Goal: Task Accomplishment & Management: Complete application form

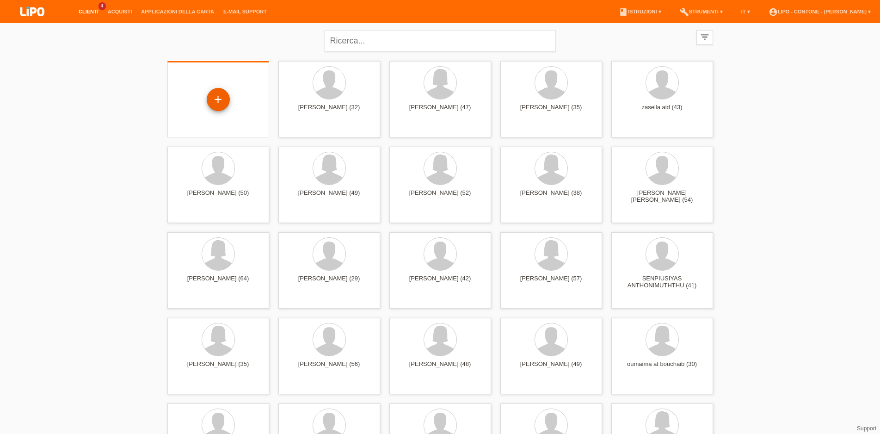
click at [208, 99] on div "+" at bounding box center [218, 100] width 22 height 16
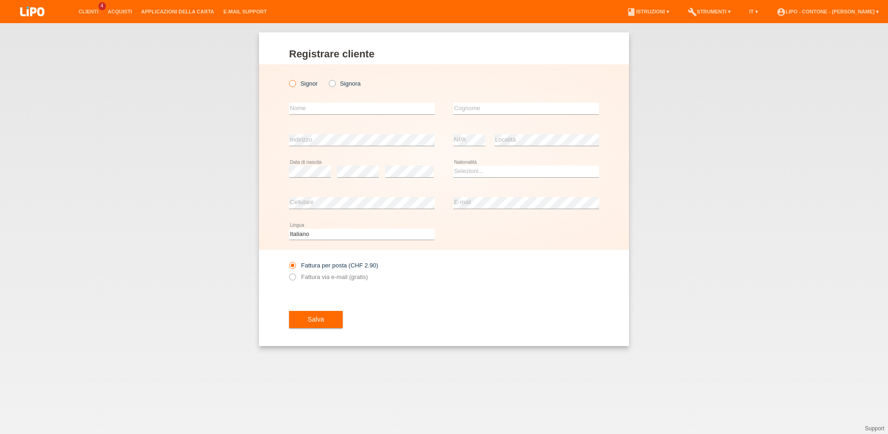
click at [288, 79] on icon at bounding box center [288, 79] width 0 height 0
click at [295, 84] on input "Signor" at bounding box center [292, 83] width 6 height 6
radio input "true"
click at [302, 114] on input "text" at bounding box center [362, 109] width 146 height 12
click at [296, 110] on input "brhim" at bounding box center [362, 109] width 146 height 12
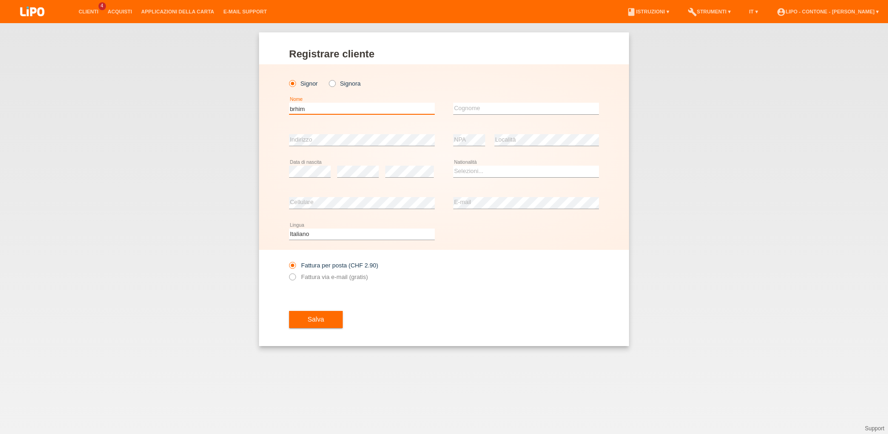
click at [294, 107] on input "brhim" at bounding box center [362, 109] width 146 height 12
type input "Brhim"
click at [476, 112] on input "text" at bounding box center [526, 109] width 146 height 12
type input "Sadrija"
click at [502, 337] on div "Salva" at bounding box center [444, 320] width 310 height 54
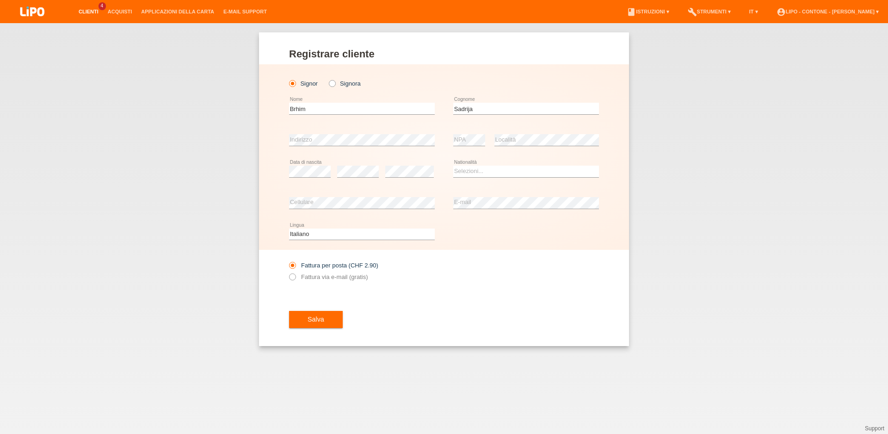
click at [82, 13] on link "Clienti" at bounding box center [88, 12] width 29 height 6
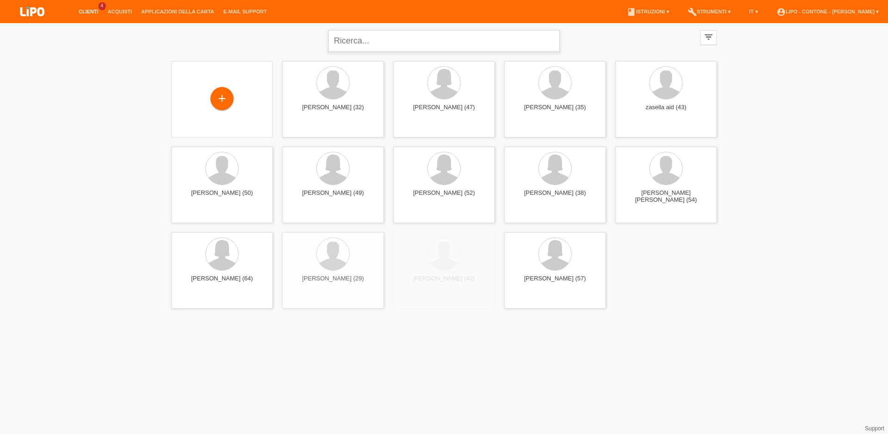
click at [348, 34] on input "text" at bounding box center [444, 41] width 231 height 22
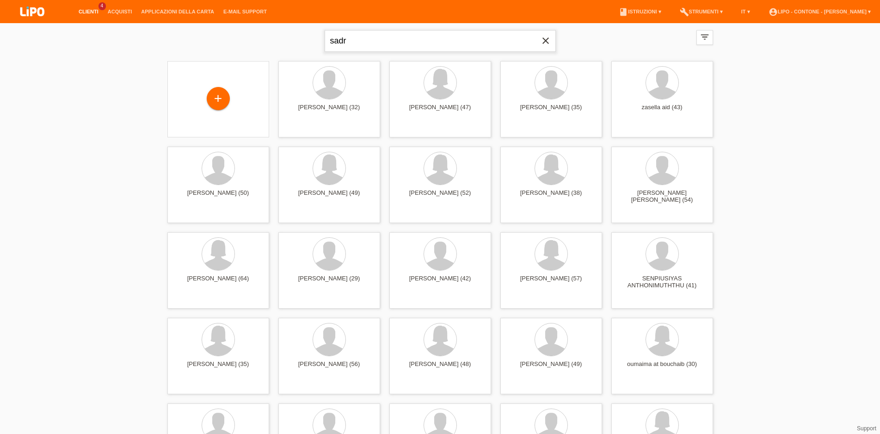
type input "sadr"
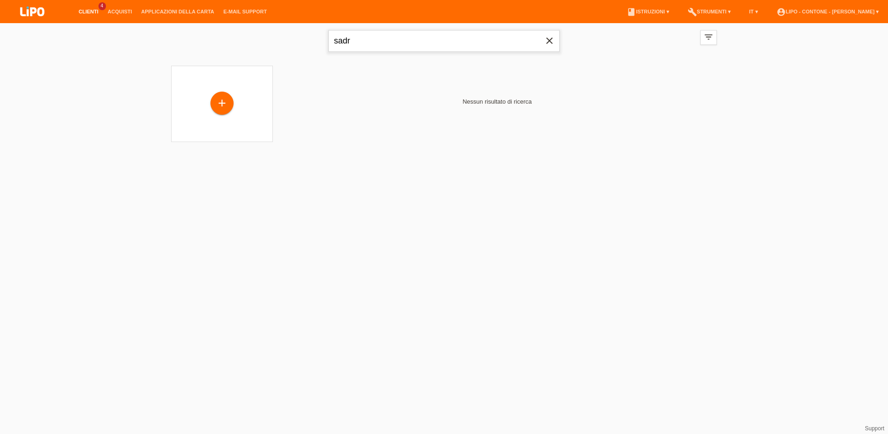
click at [547, 34] on input "sadr" at bounding box center [444, 41] width 231 height 22
click at [546, 37] on icon "close" at bounding box center [549, 40] width 11 height 11
click at [93, 12] on link "Clienti" at bounding box center [88, 12] width 29 height 6
